Goal: Information Seeking & Learning: Learn about a topic

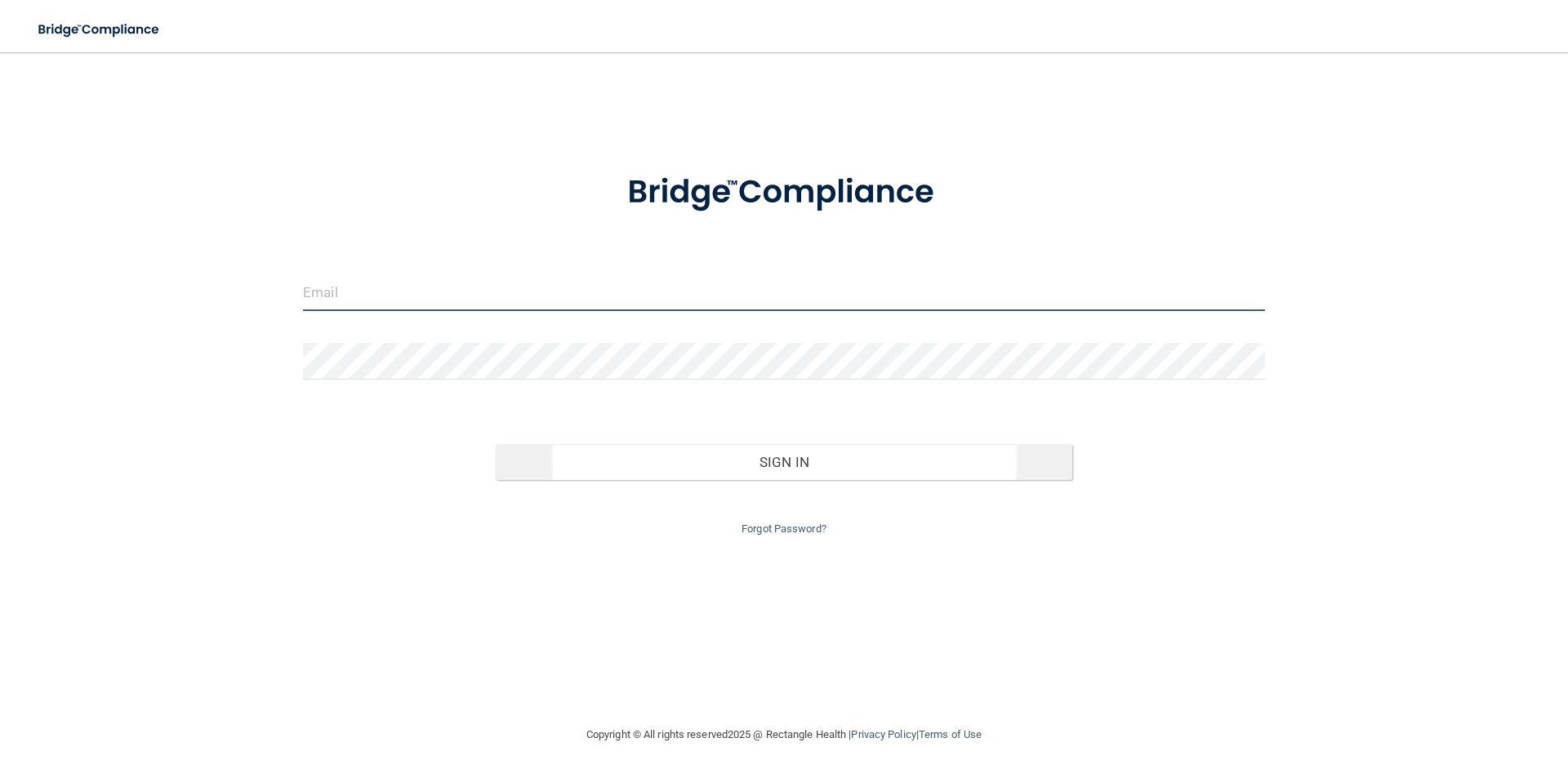
type input "[EMAIL_ADDRESS][DOMAIN_NAME]"
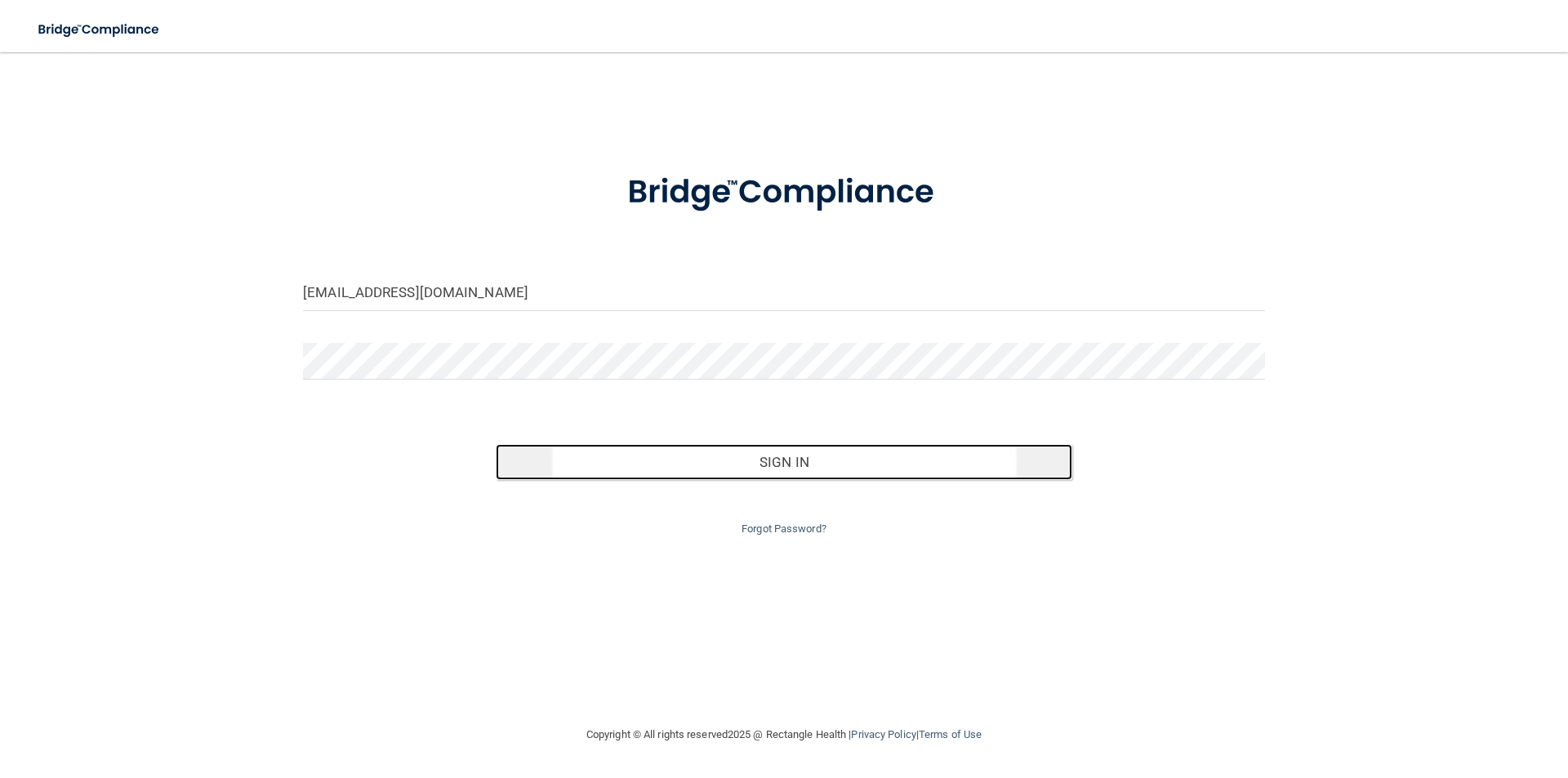
click at [719, 456] on button "Sign In" at bounding box center [784, 462] width 577 height 36
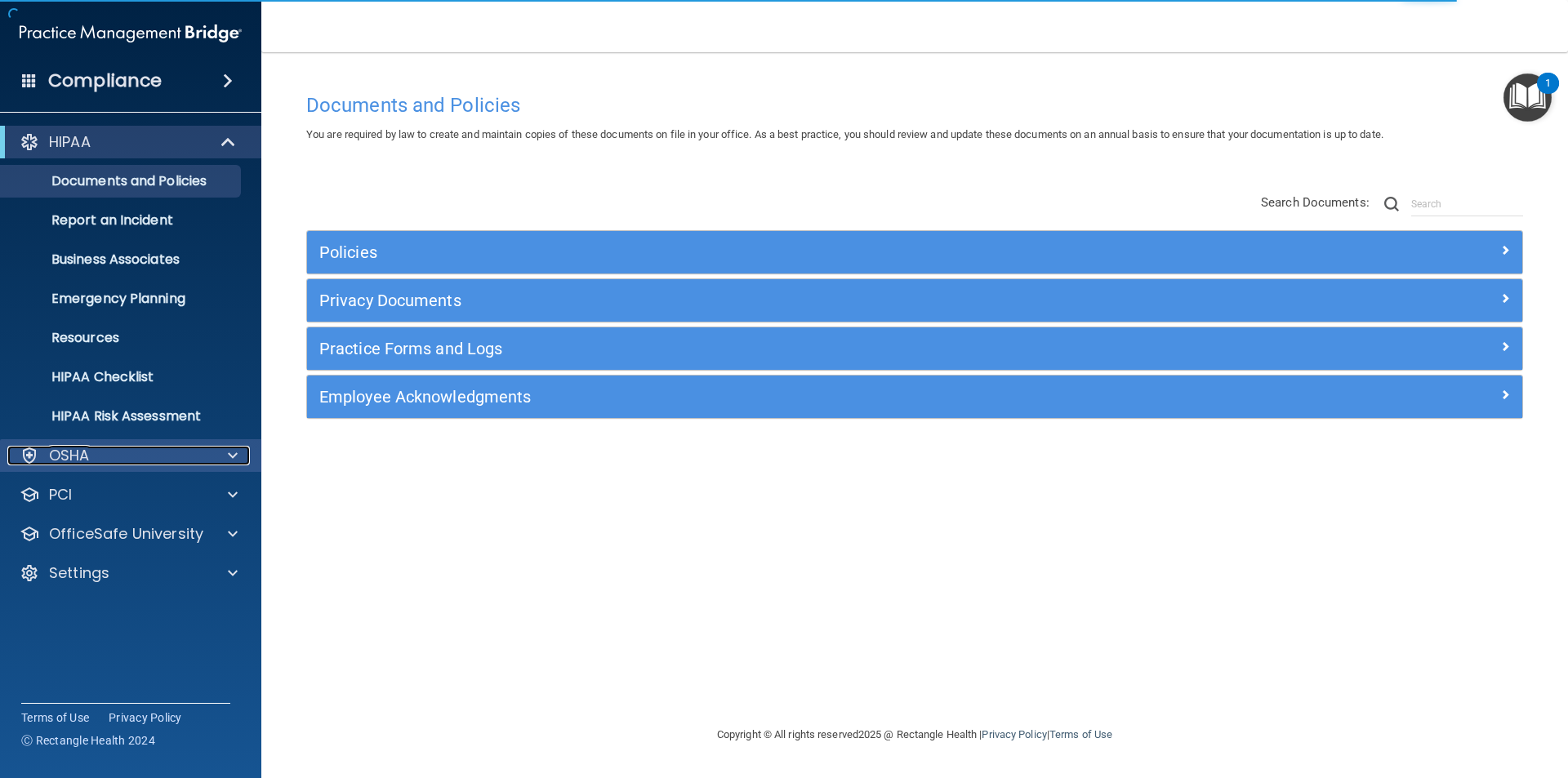
click at [230, 459] on span at bounding box center [232, 455] width 10 height 20
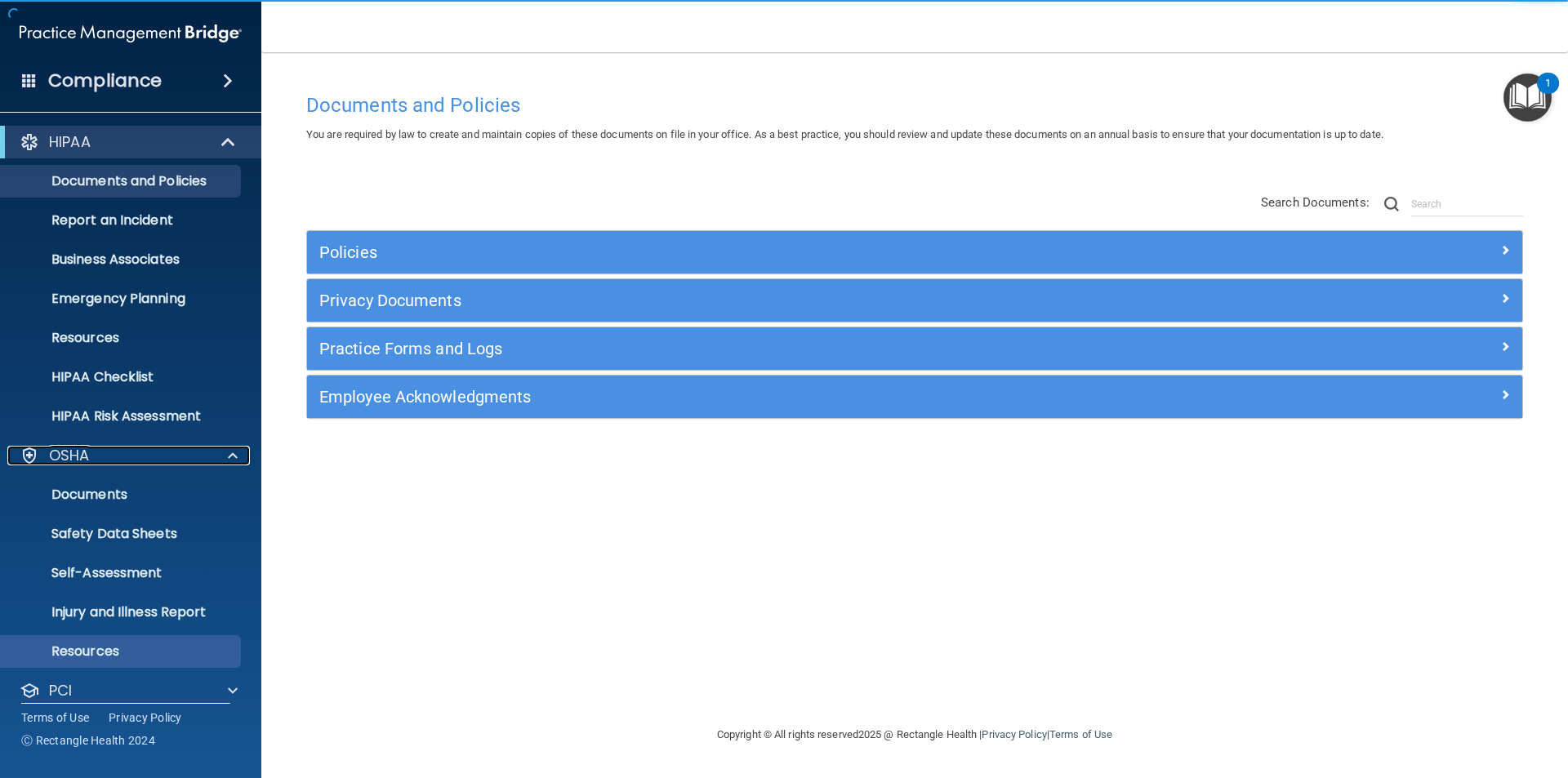
scroll to position [96, 0]
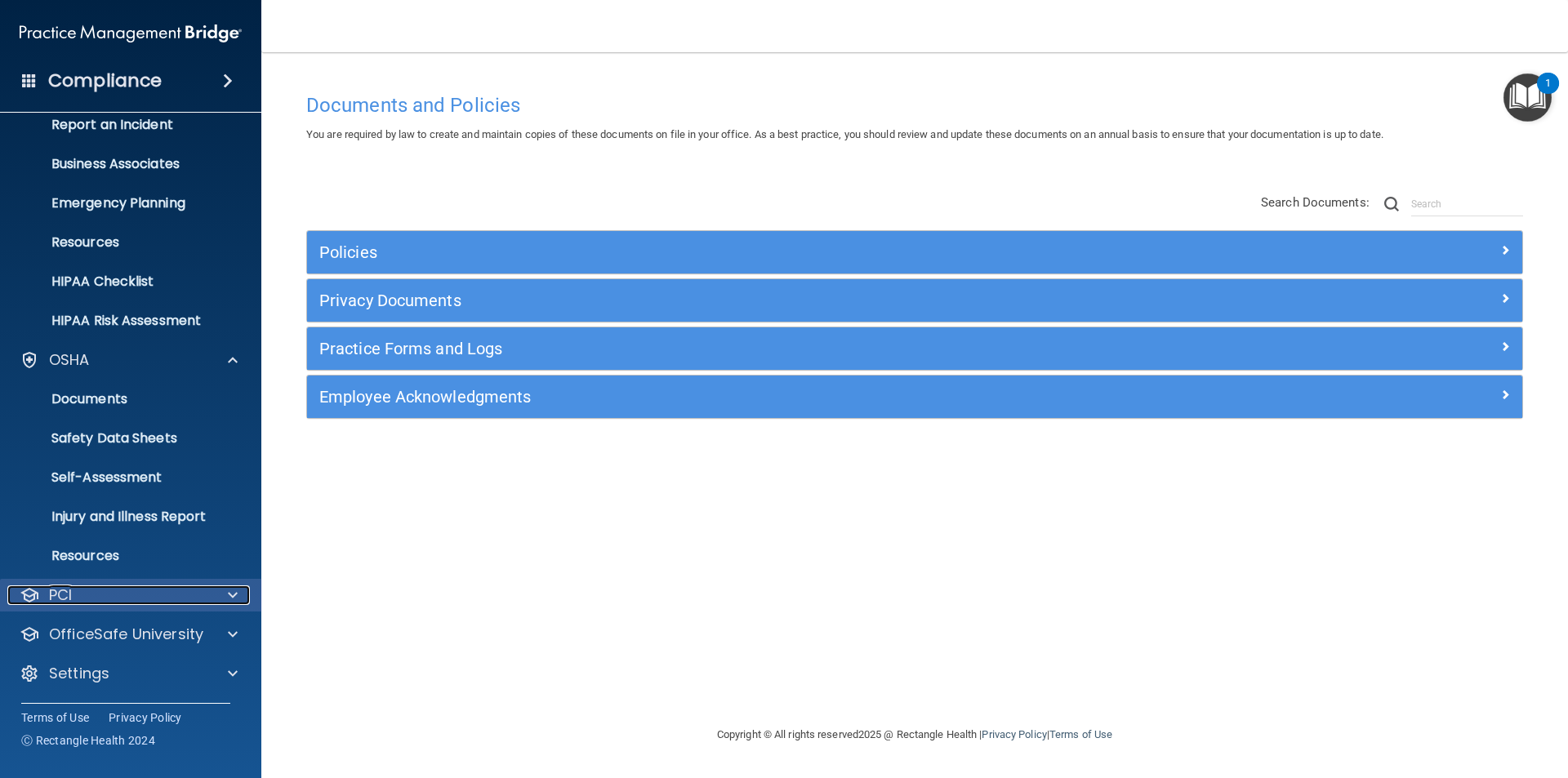
click at [222, 598] on div at bounding box center [231, 595] width 41 height 20
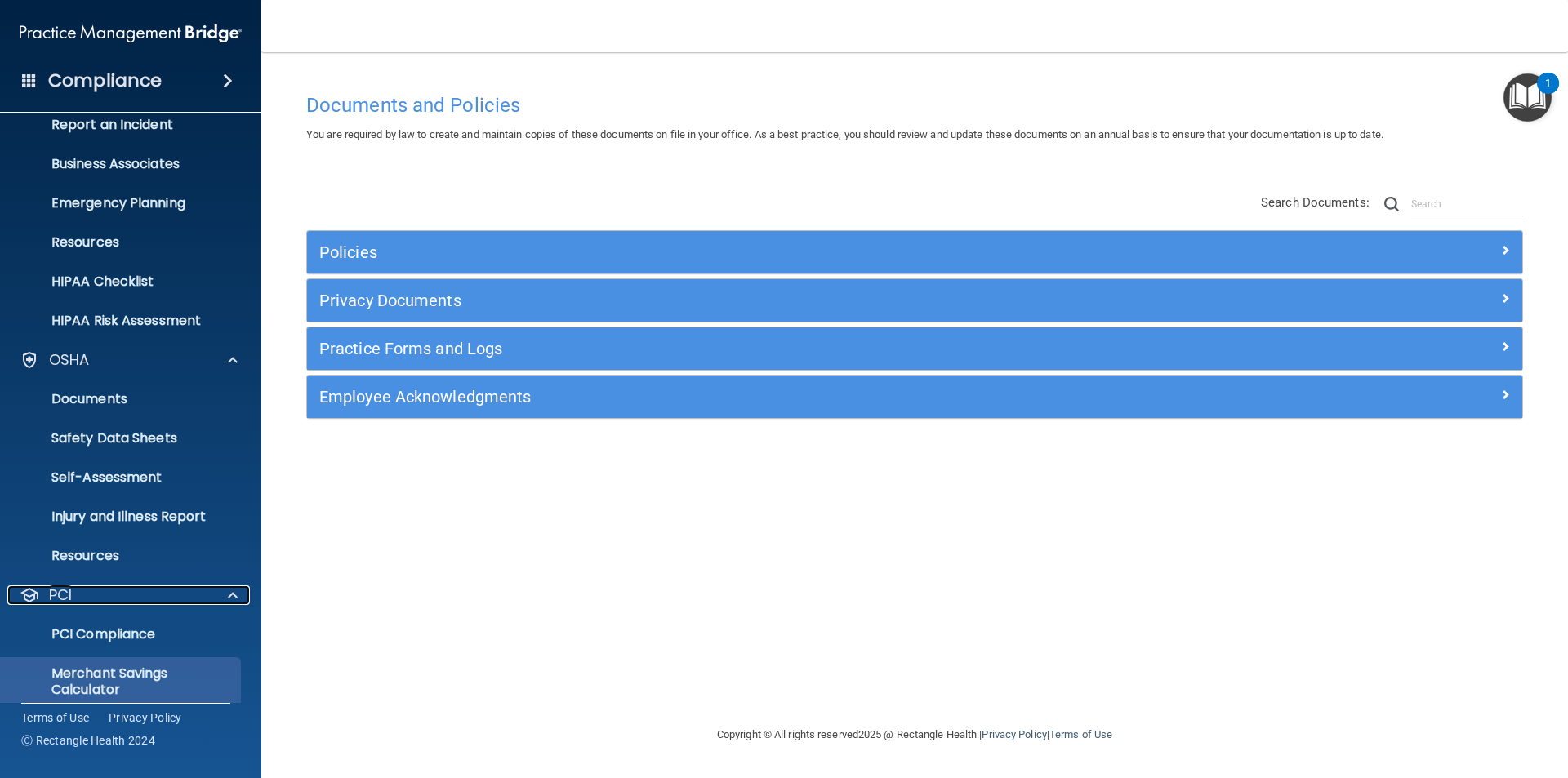
scroll to position [191, 0]
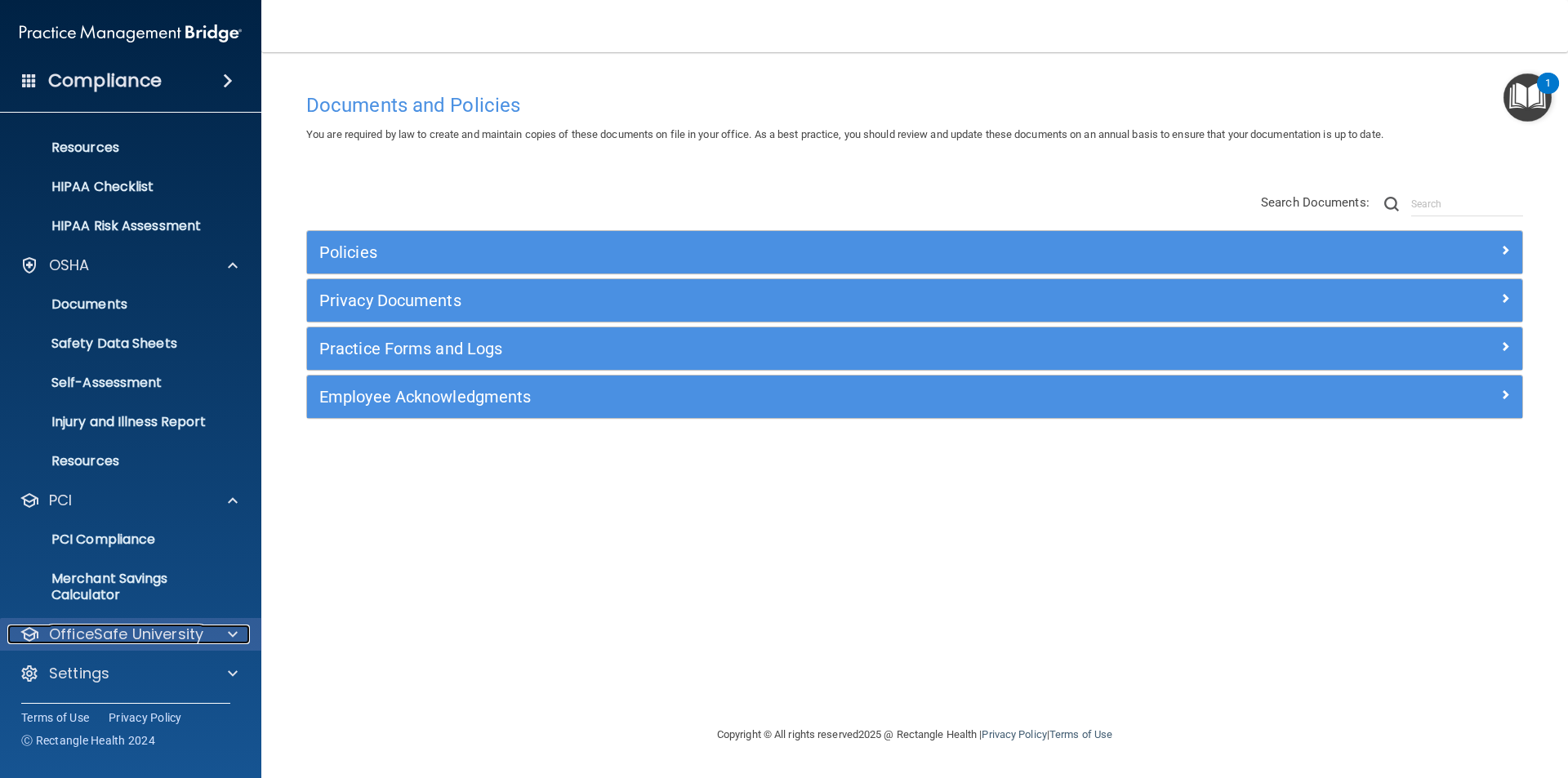
click at [231, 631] on span at bounding box center [232, 634] width 10 height 20
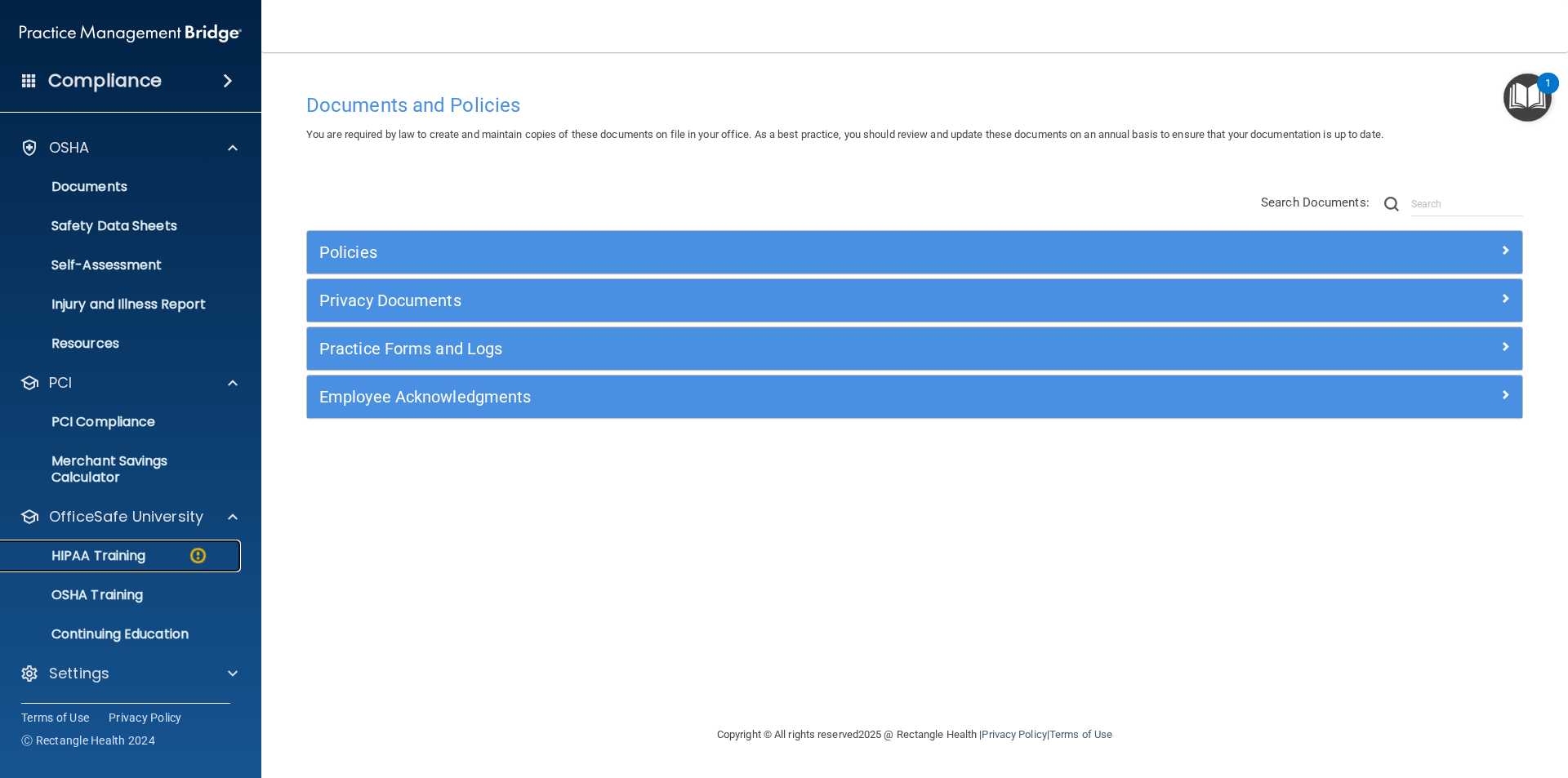
click at [131, 548] on p "HIPAA Training" at bounding box center [77, 557] width 135 height 17
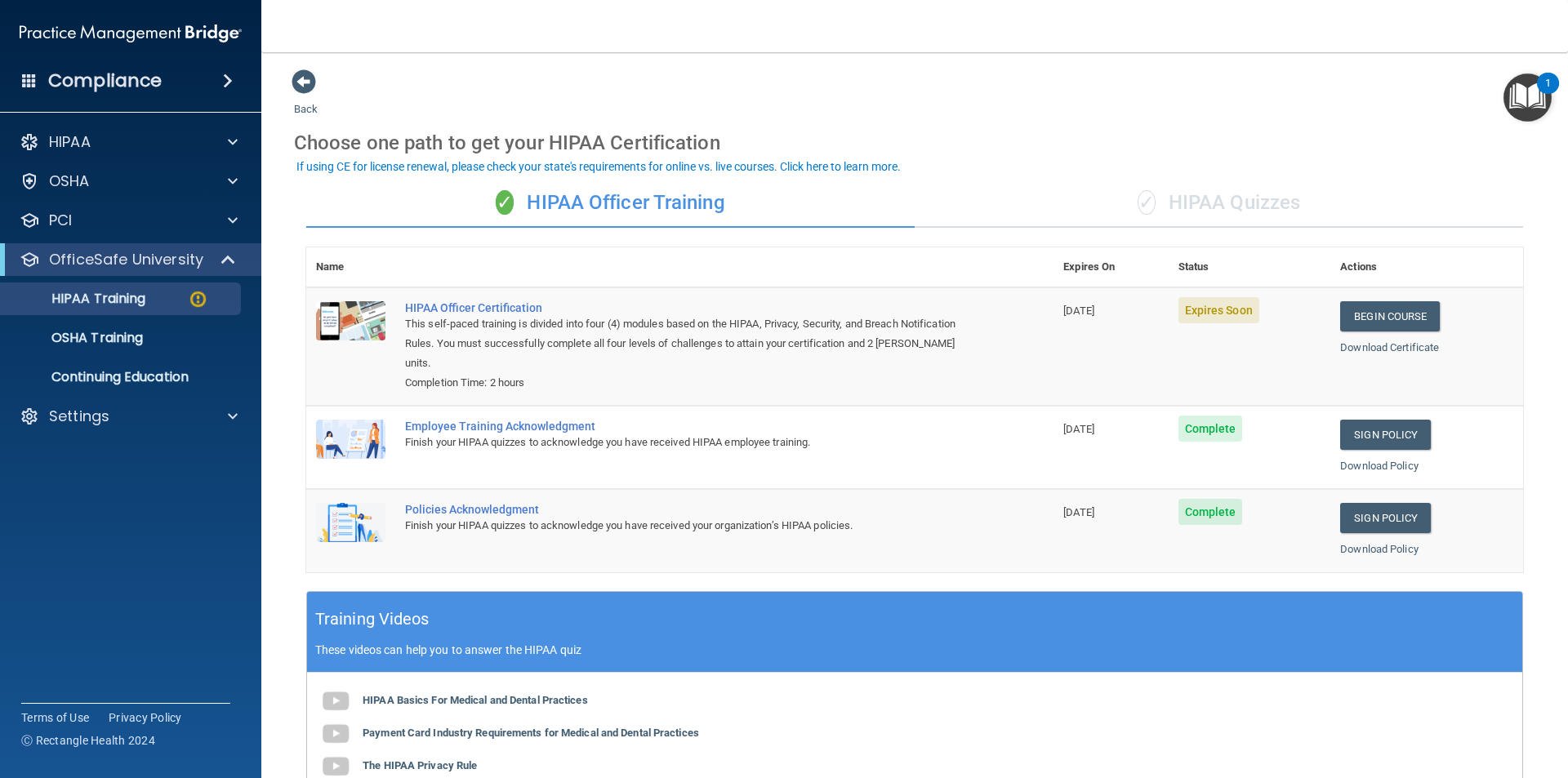
click at [28, 84] on span at bounding box center [30, 80] width 15 height 15
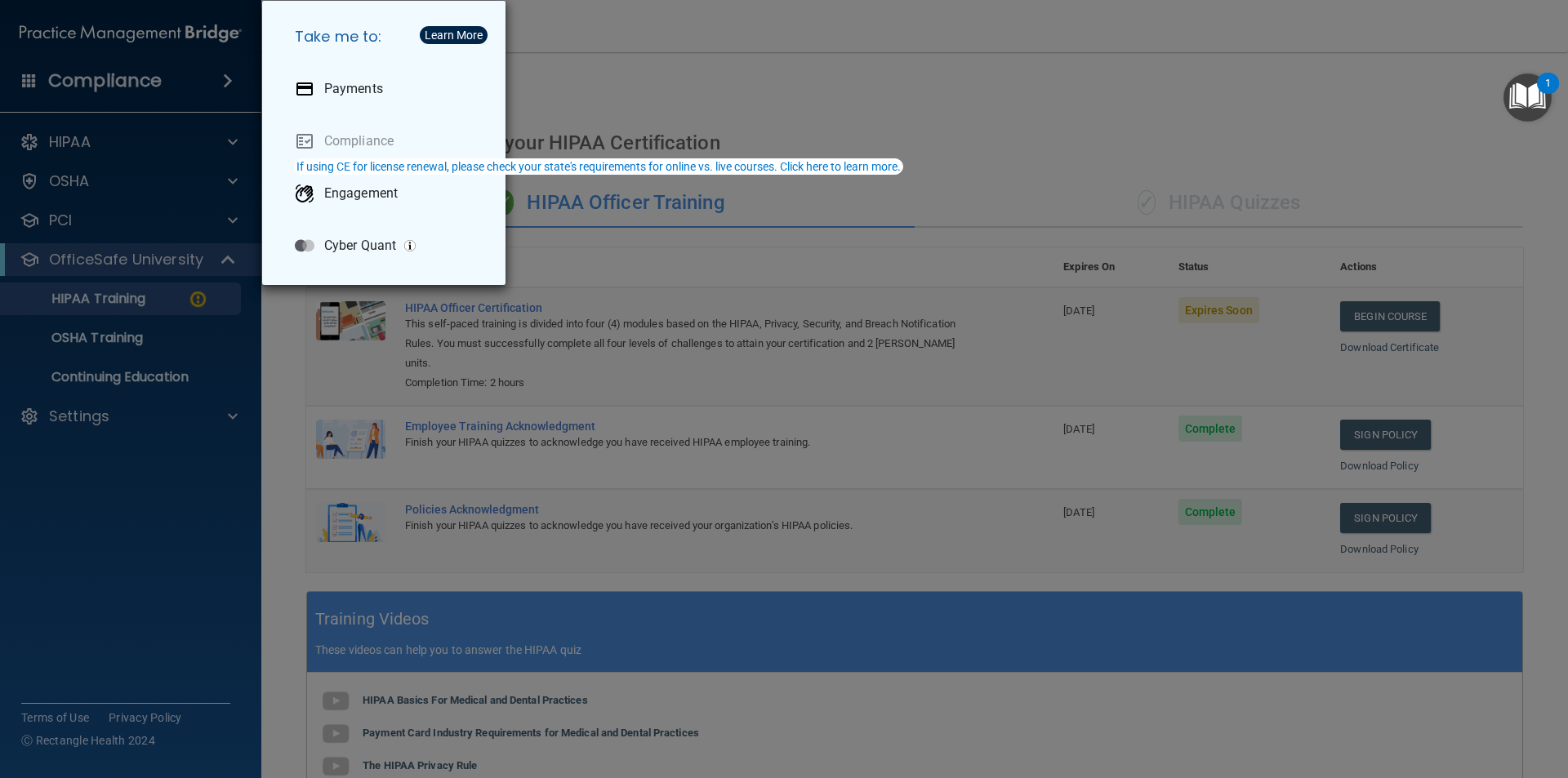
click at [1188, 118] on div "Take me to: Payments Compliance Engagement Cyber Quant" at bounding box center [784, 389] width 1568 height 778
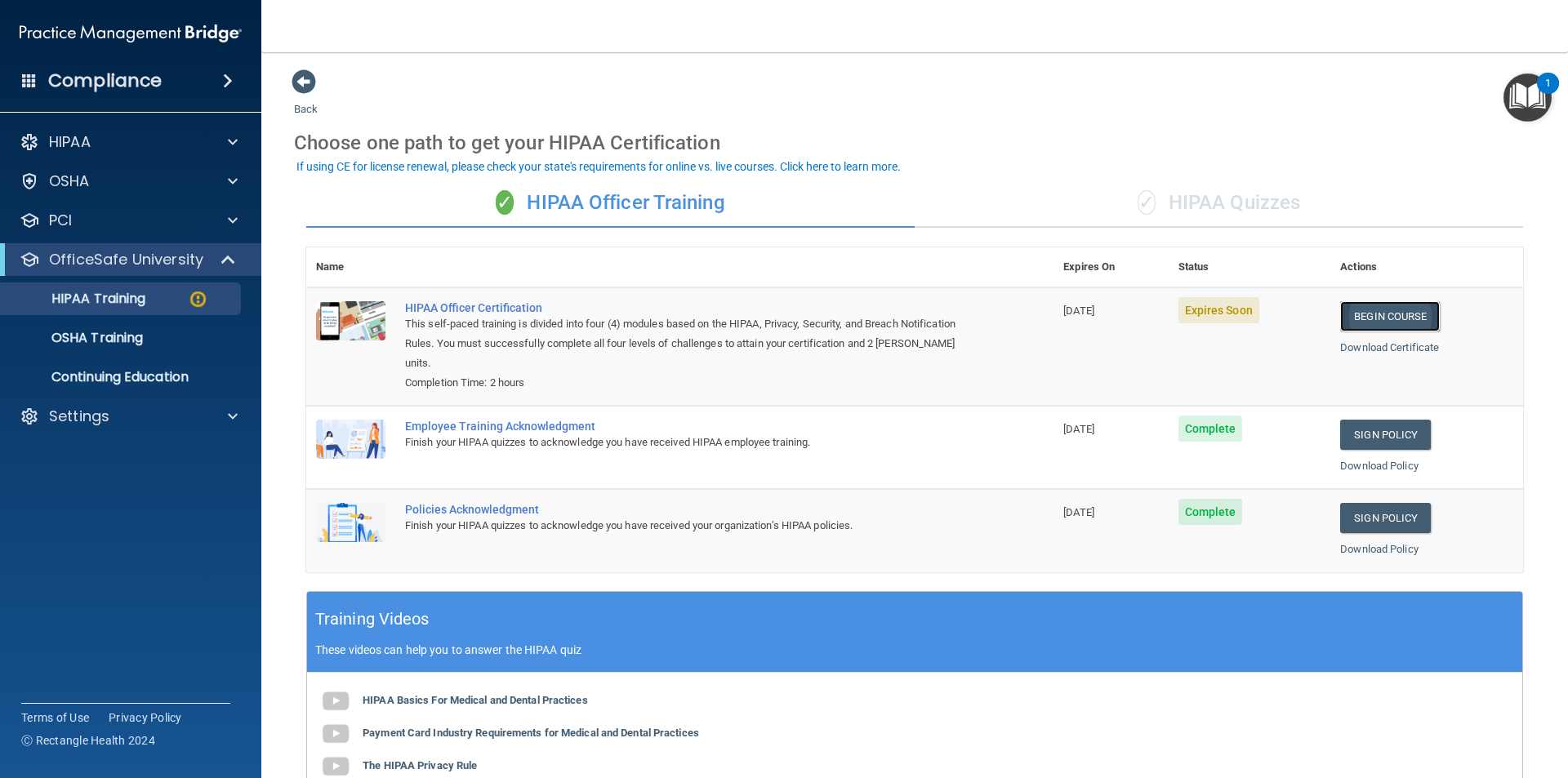
click at [1383, 309] on link "Begin Course" at bounding box center [1390, 316] width 99 height 31
click at [27, 80] on span at bounding box center [30, 80] width 15 height 15
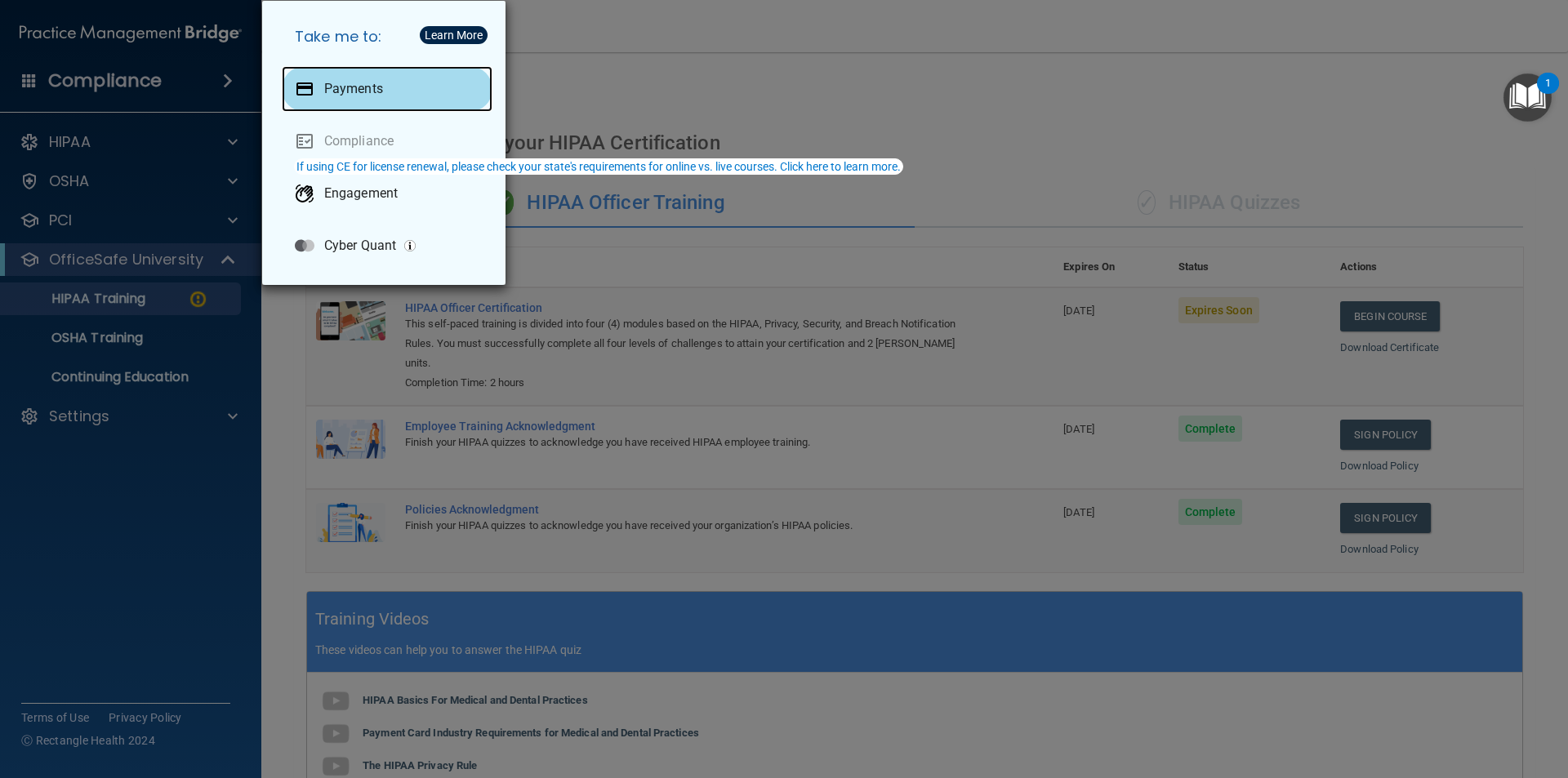
click at [362, 90] on p "Payments" at bounding box center [353, 89] width 59 height 17
click at [606, 33] on div "Take me to: Payments Compliance Engagement Cyber Quant" at bounding box center [784, 389] width 1568 height 778
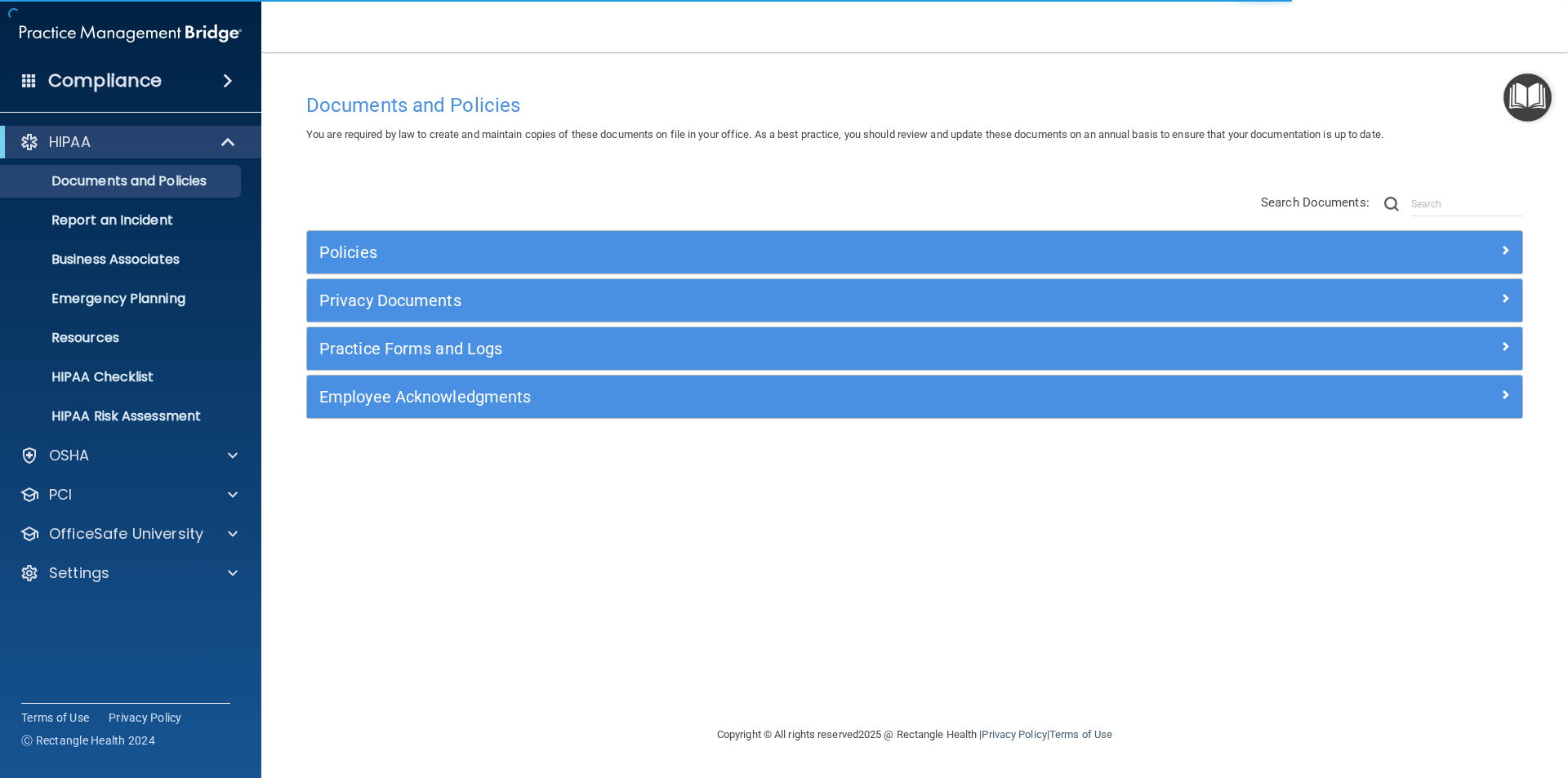
click at [32, 78] on span at bounding box center [30, 80] width 15 height 15
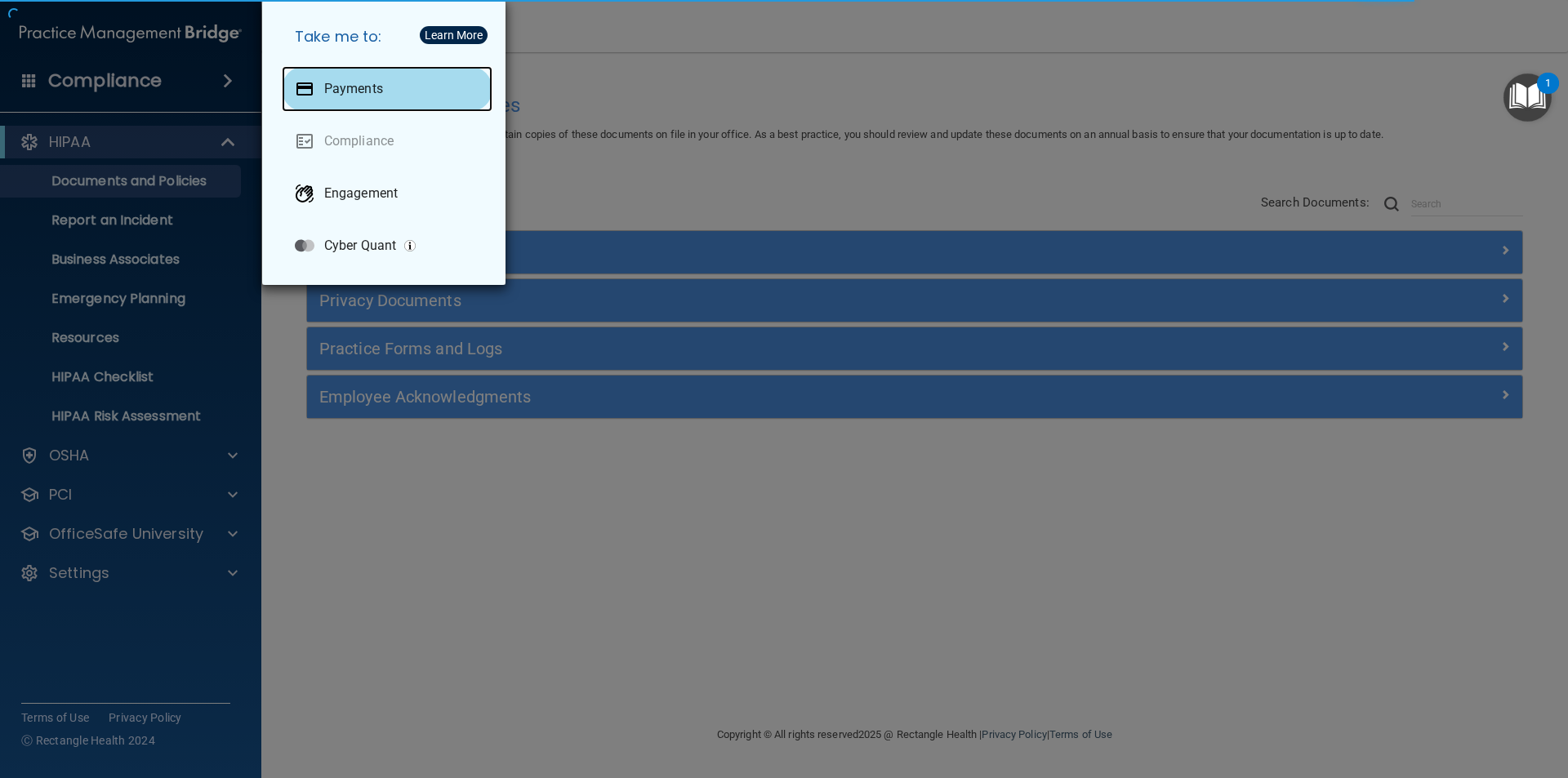
click at [363, 76] on div "Payments" at bounding box center [387, 88] width 211 height 46
